Goal: Consume media (video, audio)

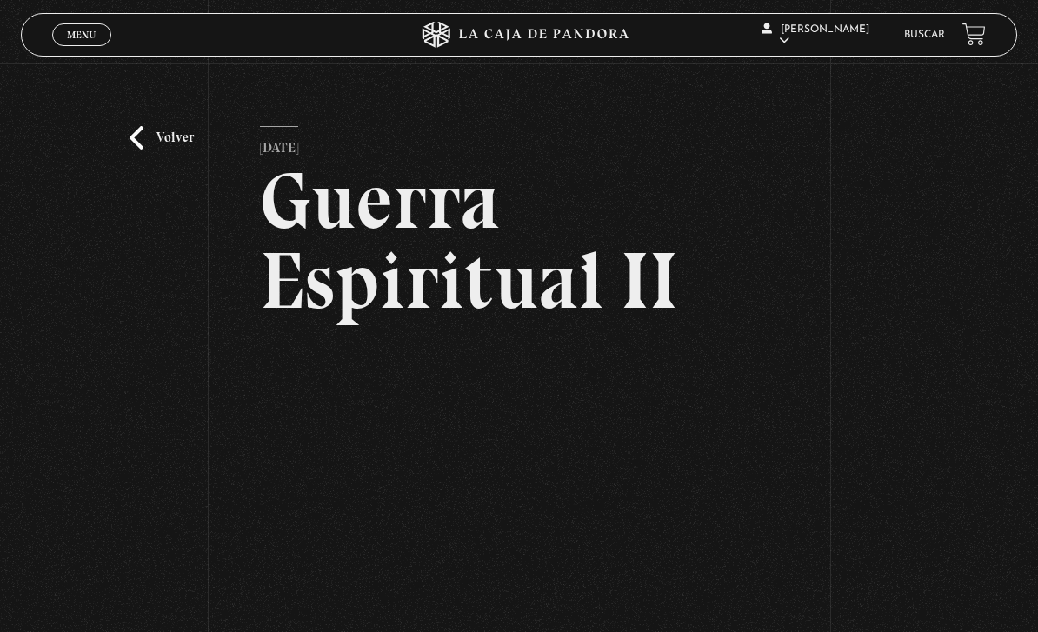
click at [157, 149] on link "Volver" at bounding box center [162, 137] width 64 height 23
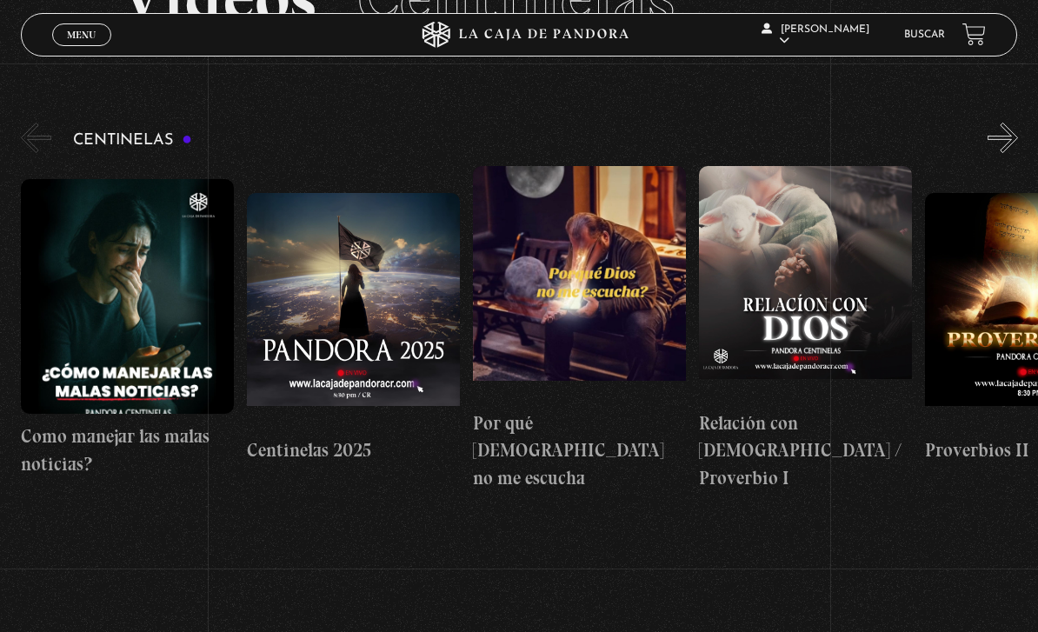
click at [37, 132] on button "«" at bounding box center [36, 138] width 30 height 30
click at [30, 141] on button "«" at bounding box center [36, 138] width 30 height 30
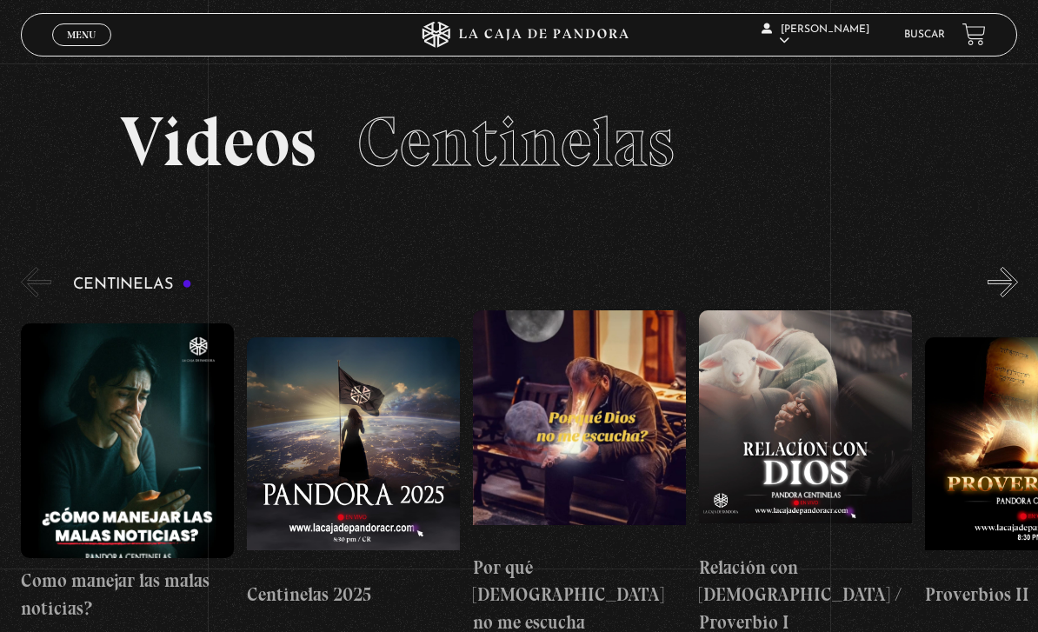
click at [91, 43] on link "Menu Cerrar" at bounding box center [81, 34] width 59 height 23
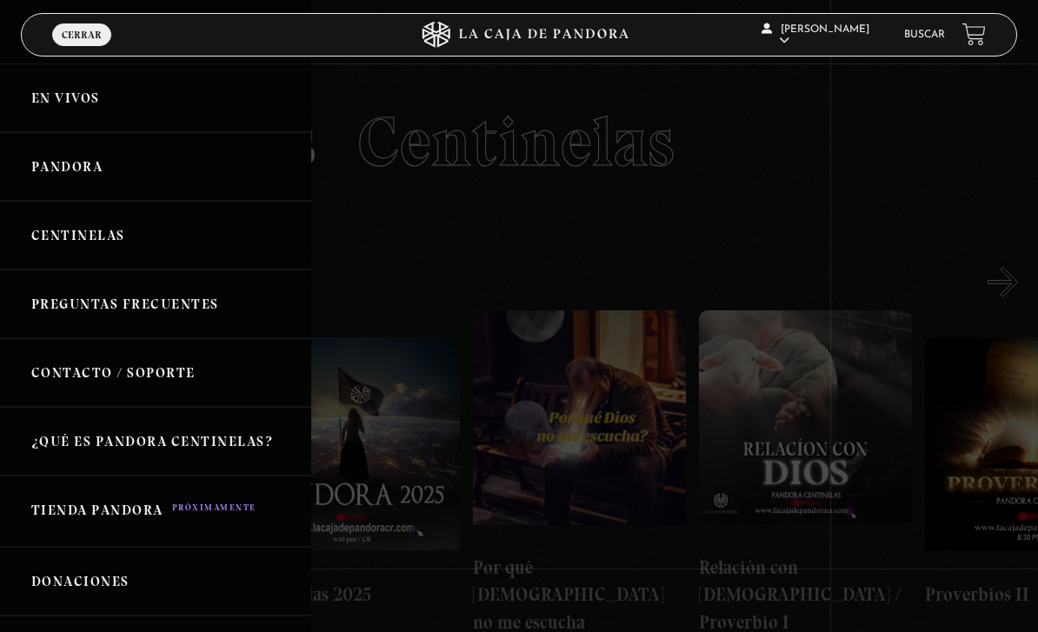
click at [56, 103] on link "En vivos" at bounding box center [155, 97] width 311 height 69
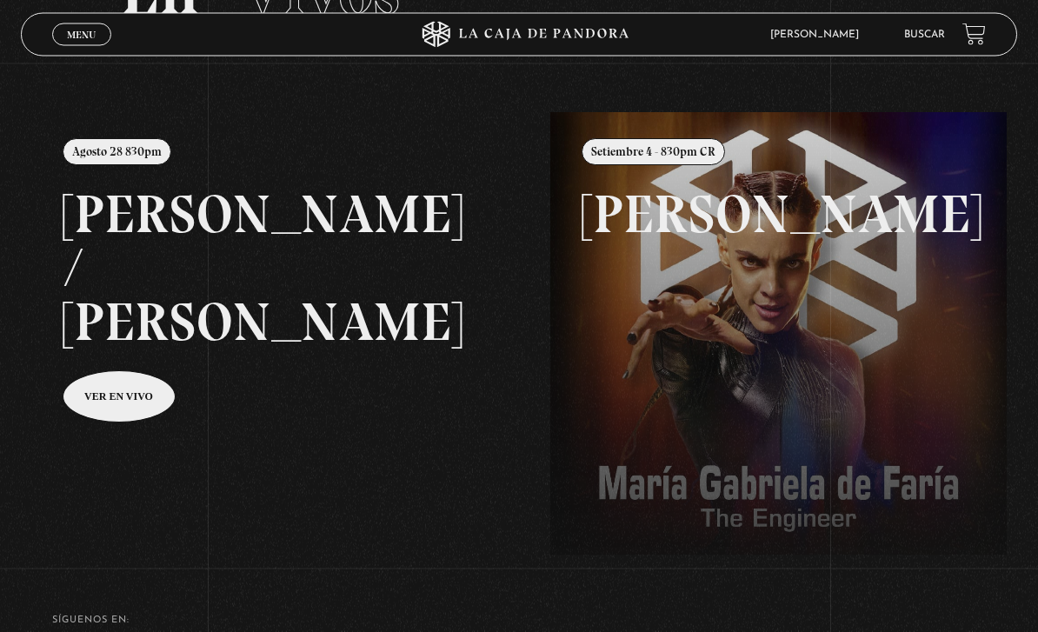
scroll to position [151, 0]
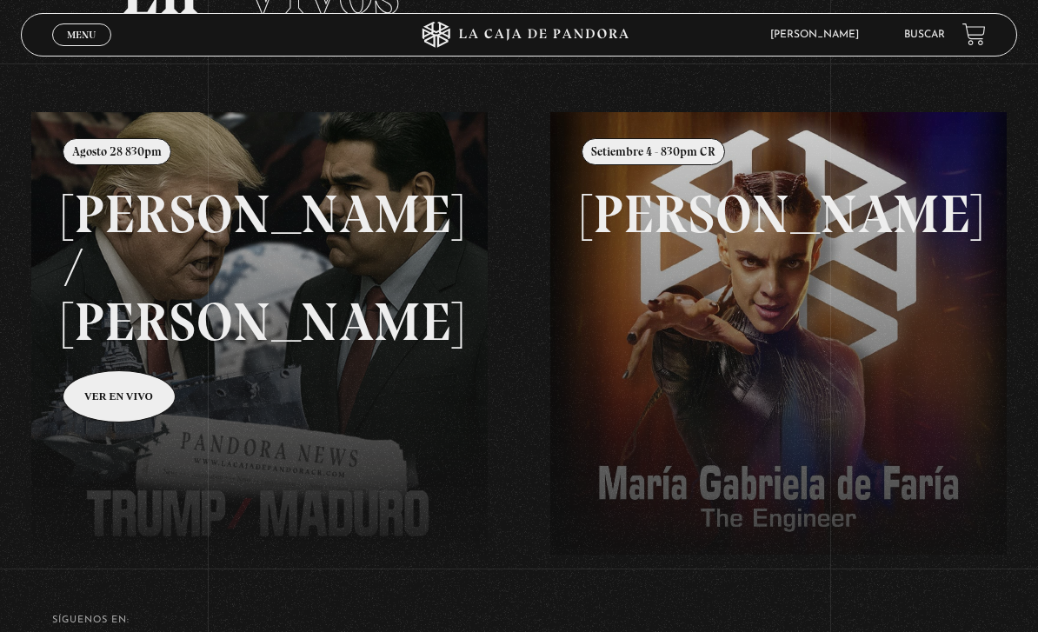
click at [117, 330] on link at bounding box center [550, 428] width 1038 height 632
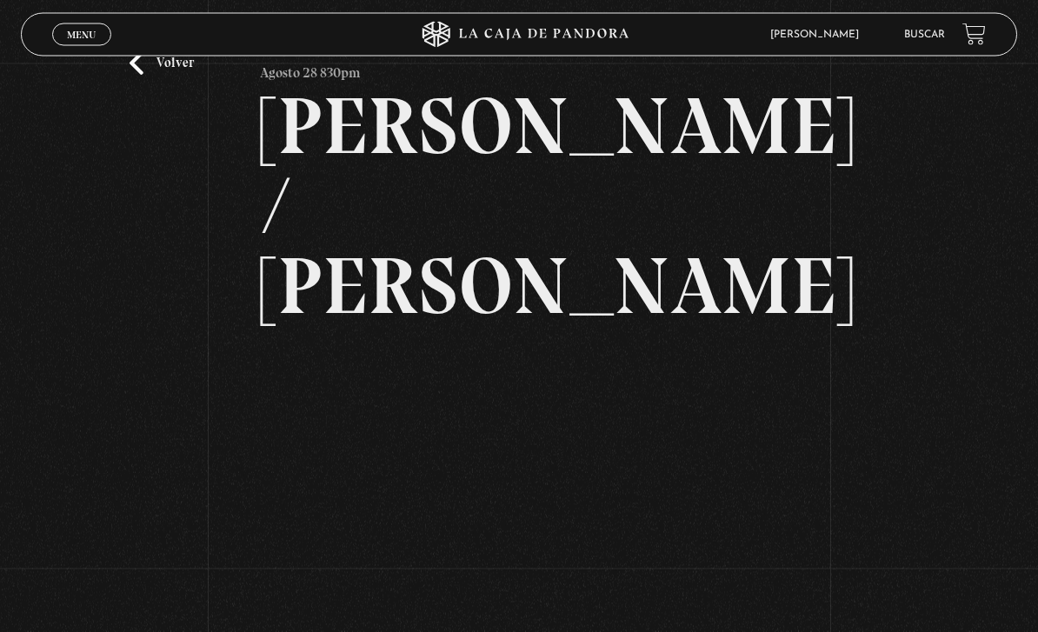
scroll to position [102, 0]
